Goal: Task Accomplishment & Management: Manage account settings

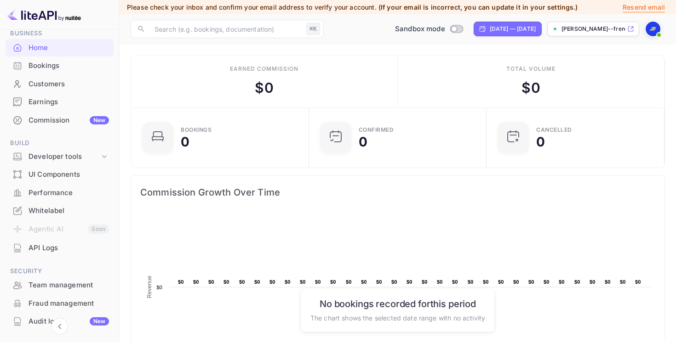
scroll to position [44, 0]
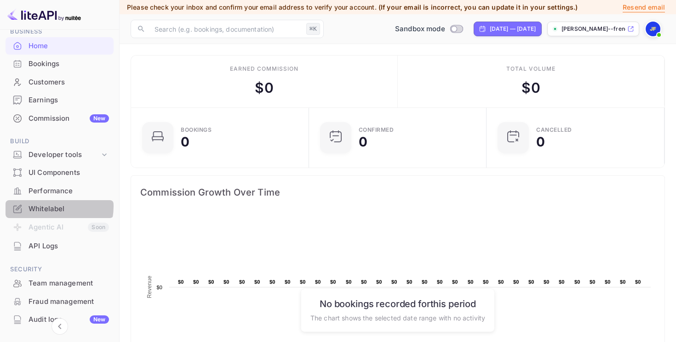
click at [46, 206] on div "Whitelabel" at bounding box center [68, 209] width 80 height 11
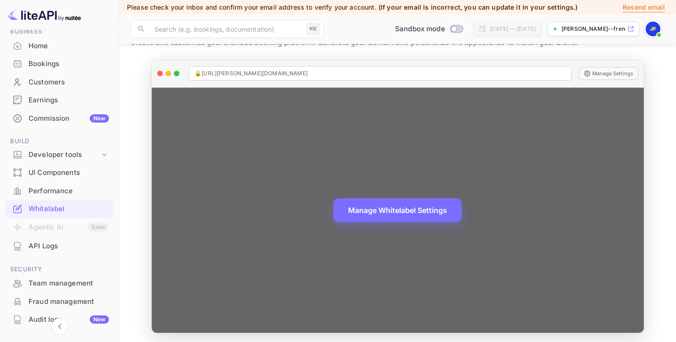
scroll to position [40, 0]
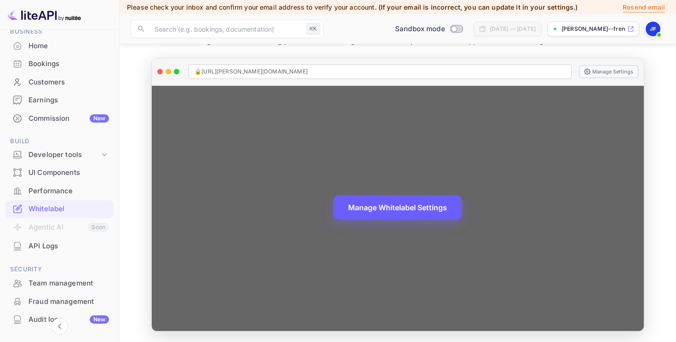
click at [367, 211] on button "Manage Whitelabel Settings" at bounding box center [397, 208] width 128 height 24
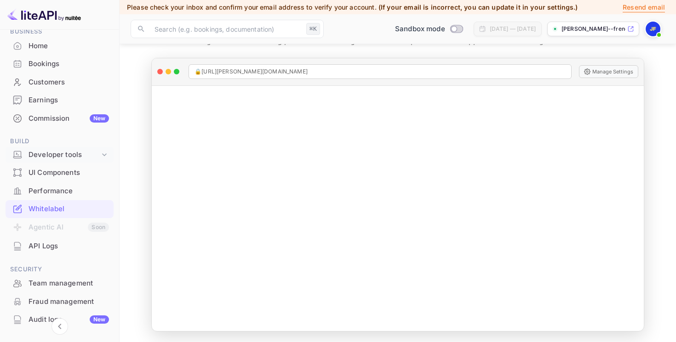
click at [97, 155] on div "Developer tools" at bounding box center [63, 155] width 71 height 11
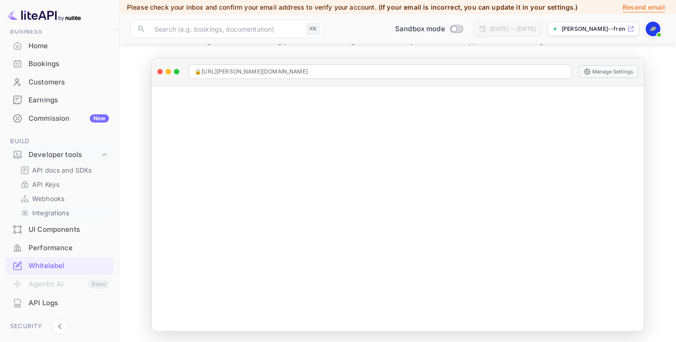
click at [57, 211] on p "Integrations" at bounding box center [50, 213] width 37 height 10
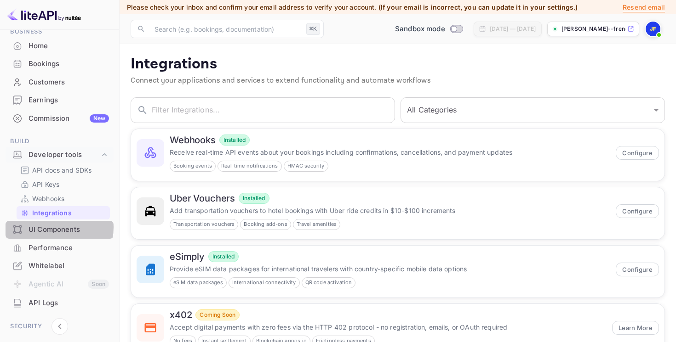
click at [55, 228] on div "UI Components" at bounding box center [68, 230] width 80 height 11
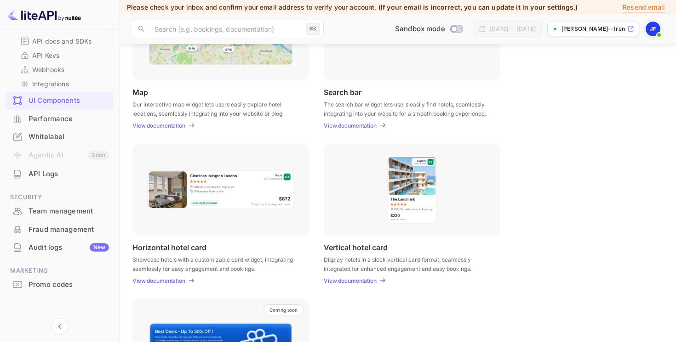
scroll to position [176, 0]
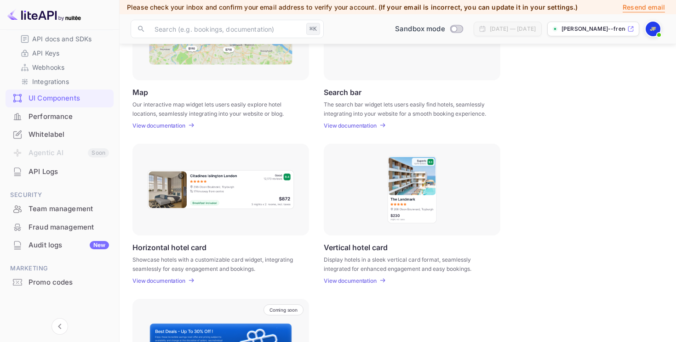
click at [38, 283] on div "Promo codes" at bounding box center [68, 283] width 80 height 11
